Goal: Task Accomplishment & Management: Use online tool/utility

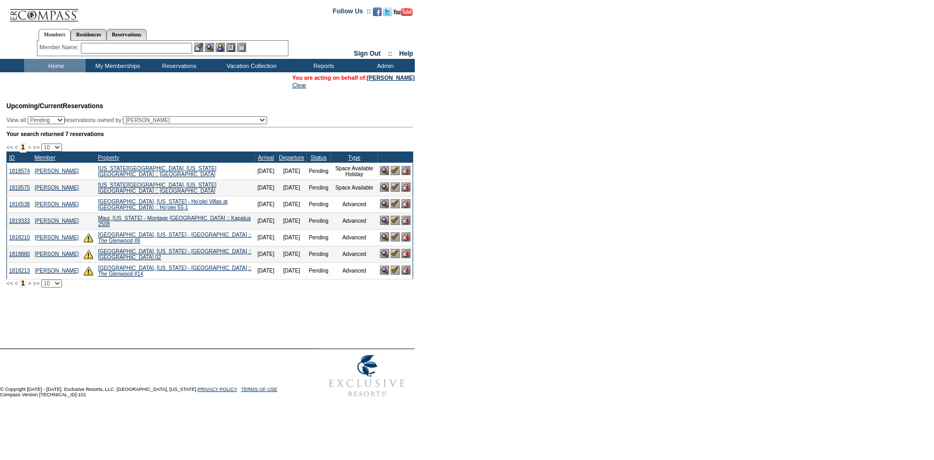
click at [394, 258] on img at bounding box center [395, 253] width 9 height 9
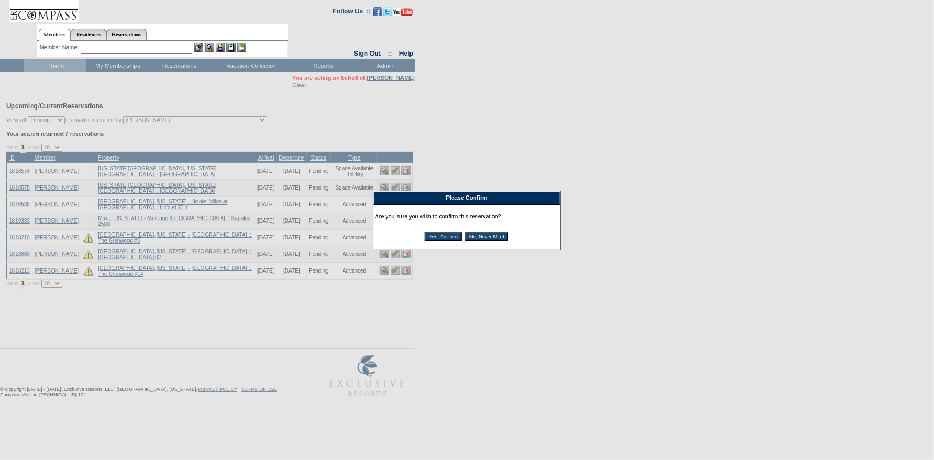
click at [438, 235] on input "Yes, Confirm" at bounding box center [443, 236] width 37 height 9
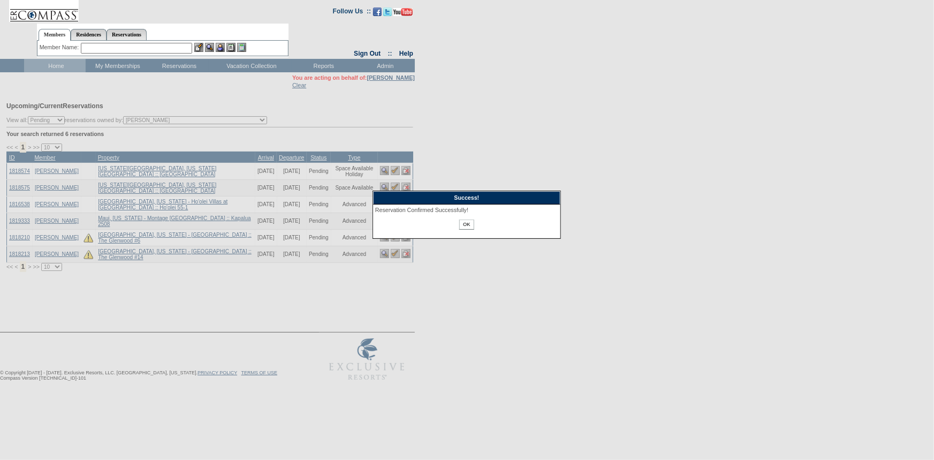
click at [468, 224] on input "OK" at bounding box center [466, 224] width 14 height 10
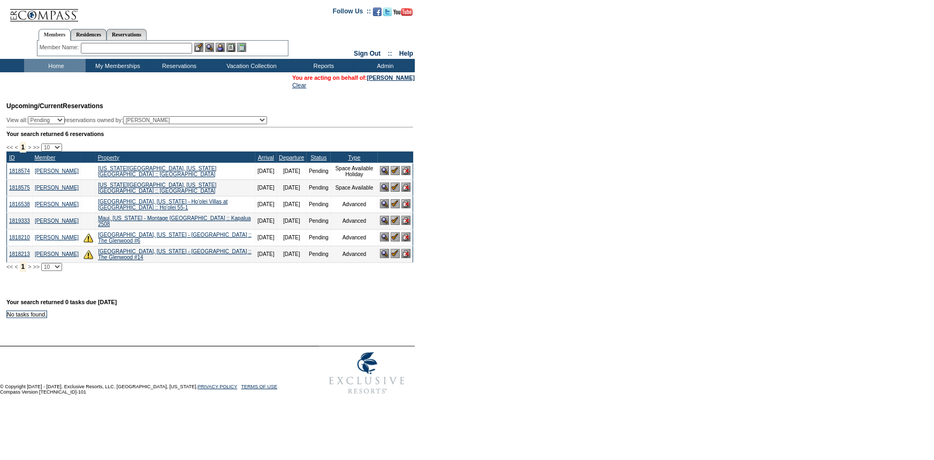
click at [147, 145] on div "<< < 1 > >> 10 25 50 100 500 ID Member Property Arrival Departure Status Type L…" at bounding box center [209, 206] width 407 height 127
click at [177, 137] on div "Your search returned 6 reservations" at bounding box center [209, 134] width 407 height 6
click at [383, 173] on img at bounding box center [384, 170] width 9 height 9
